Goal: Browse casually

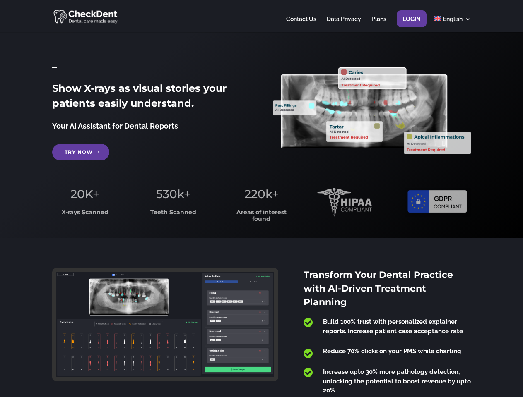
click at [261, 199] on span "220k+" at bounding box center [261, 194] width 34 height 14
click at [261, 16] on div at bounding box center [261, 16] width 418 height 32
click at [261, 199] on span "220k+" at bounding box center [261, 194] width 34 height 14
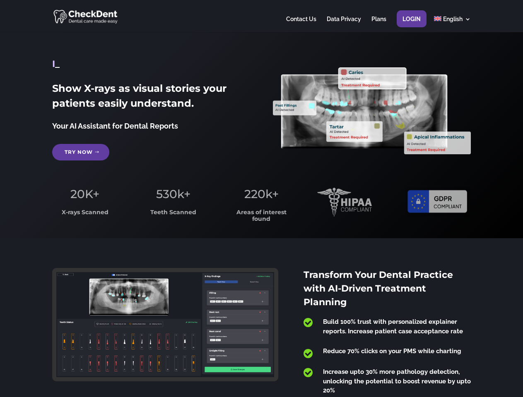
click at [261, 16] on div at bounding box center [261, 16] width 418 height 32
